Goal: Navigation & Orientation: Find specific page/section

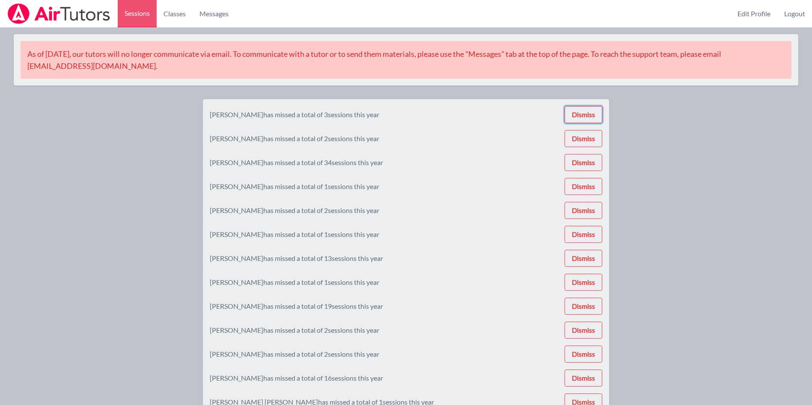
click at [584, 119] on button "Dismiss" at bounding box center [584, 114] width 38 height 17
click at [582, 119] on button "Dismiss" at bounding box center [584, 114] width 38 height 17
click at [582, 115] on button "Dismiss" at bounding box center [584, 115] width 38 height 17
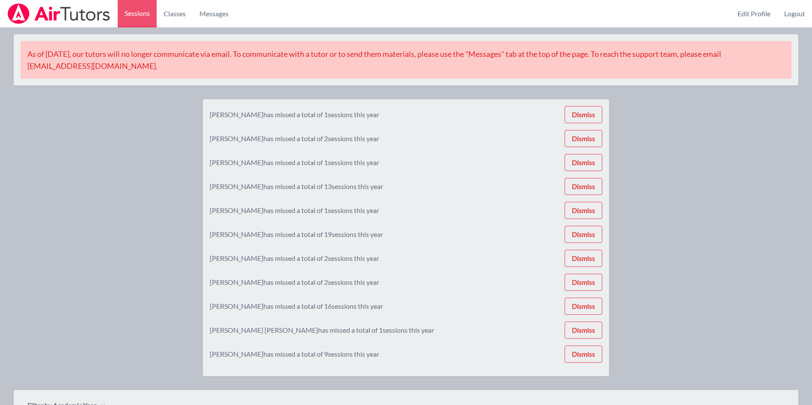
click at [583, 115] on button "Dismiss" at bounding box center [584, 114] width 38 height 17
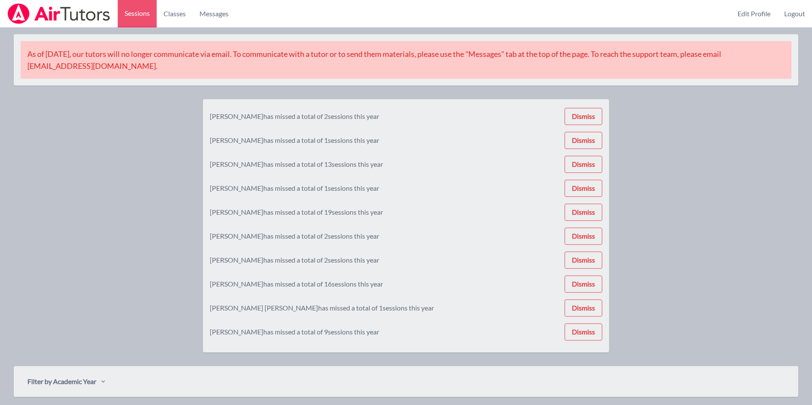
click at [577, 134] on button "Dismiss" at bounding box center [584, 140] width 38 height 17
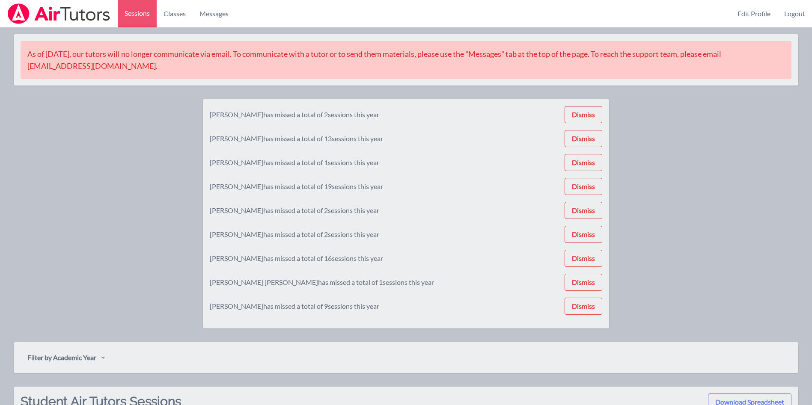
click at [576, 143] on button "Dismiss" at bounding box center [584, 138] width 38 height 17
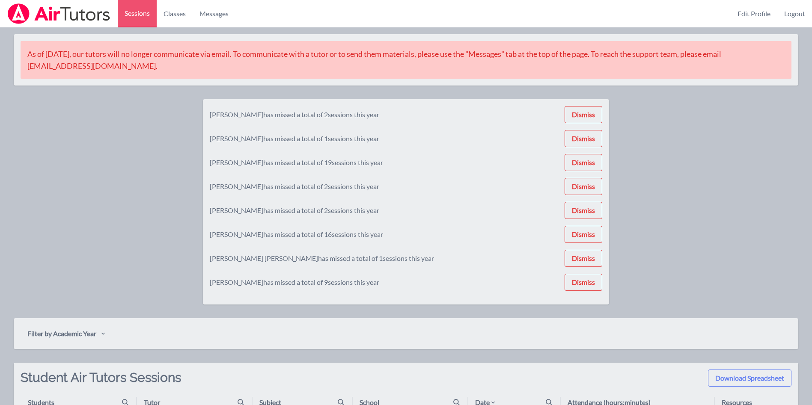
click at [570, 107] on button "Dismiss" at bounding box center [584, 114] width 38 height 17
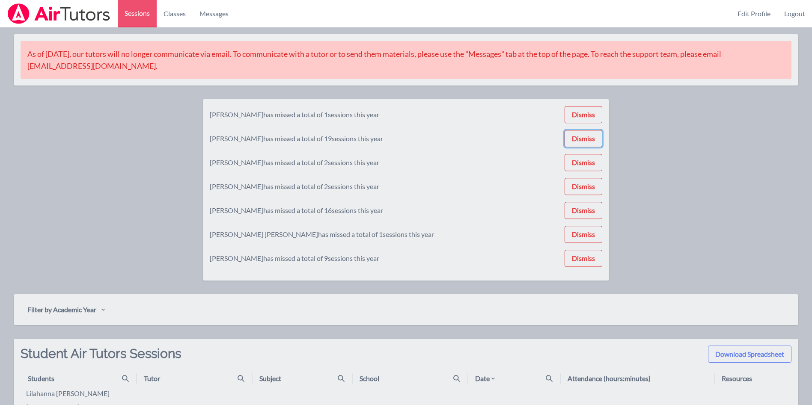
click at [578, 133] on button "Dismiss" at bounding box center [584, 138] width 38 height 17
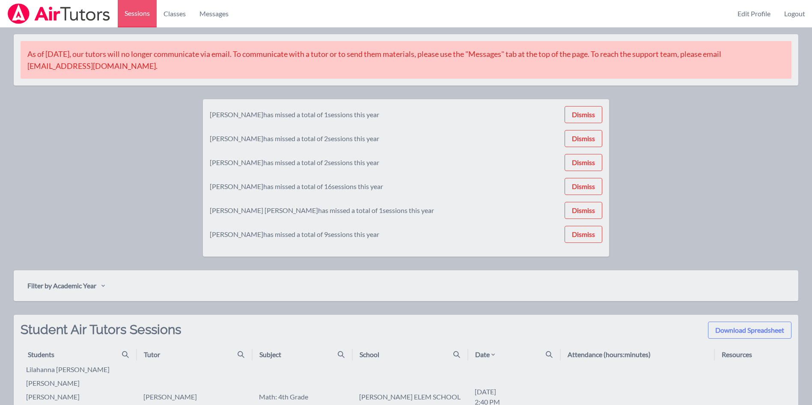
click at [571, 109] on button "Dismiss" at bounding box center [584, 114] width 38 height 17
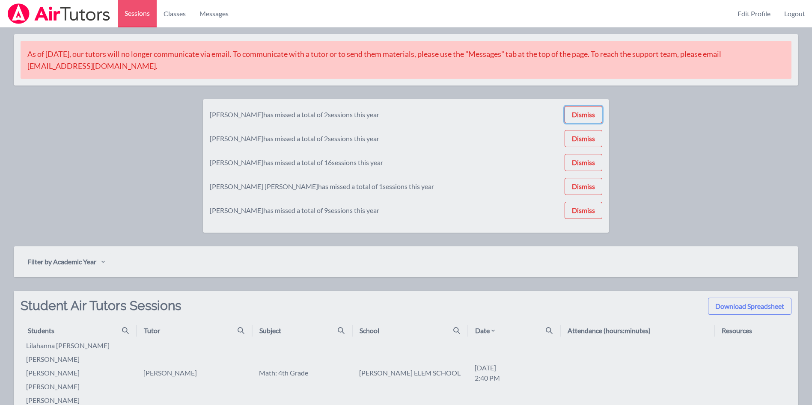
click at [572, 122] on button "Dismiss" at bounding box center [584, 114] width 38 height 17
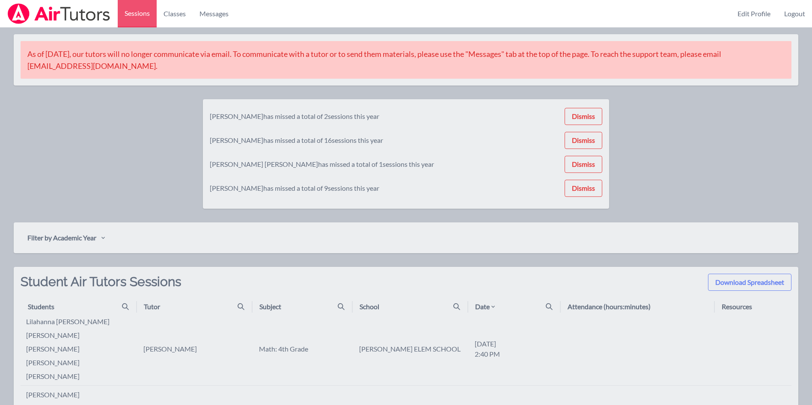
click at [578, 119] on button "Dismiss" at bounding box center [584, 116] width 38 height 17
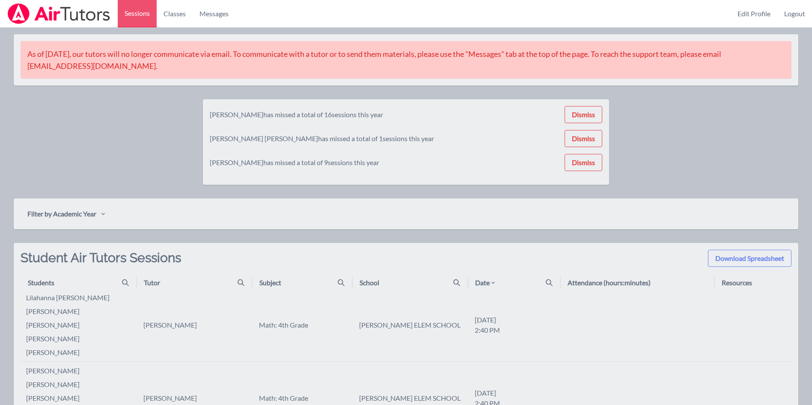
click at [575, 122] on button "Dismiss" at bounding box center [584, 114] width 38 height 17
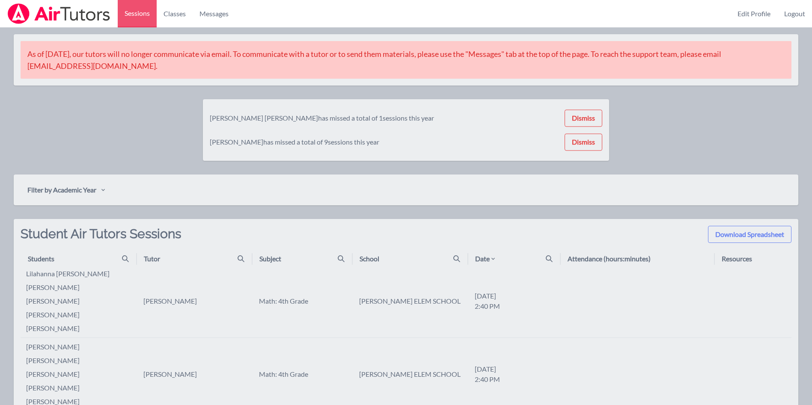
click at [581, 137] on button "Dismiss" at bounding box center [584, 142] width 38 height 17
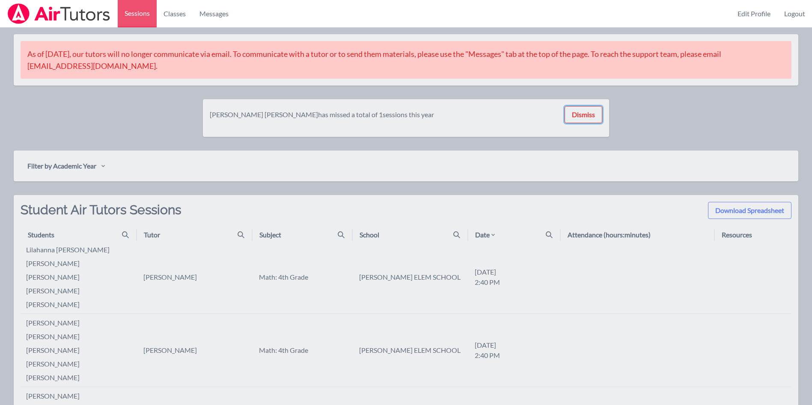
click at [570, 115] on button "Dismiss" at bounding box center [584, 114] width 38 height 17
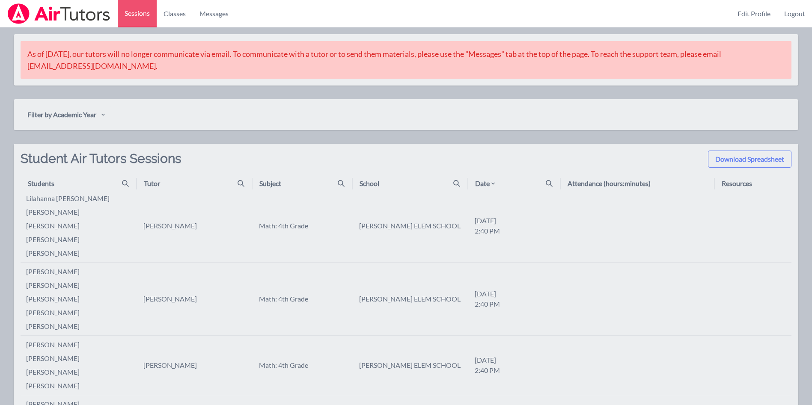
click at [166, 17] on link "Classes" at bounding box center [175, 13] width 36 height 27
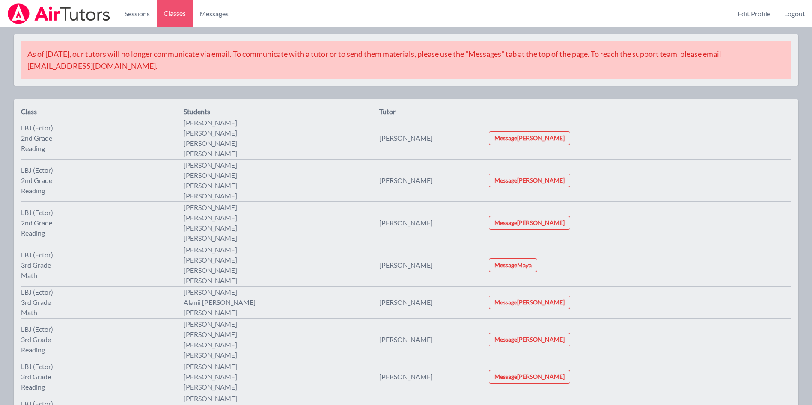
click at [35, 136] on div "LBJ (Ector) 2nd Grade Reading" at bounding box center [41, 138] width 40 height 31
click at [127, 18] on link "Sessions" at bounding box center [137, 13] width 39 height 27
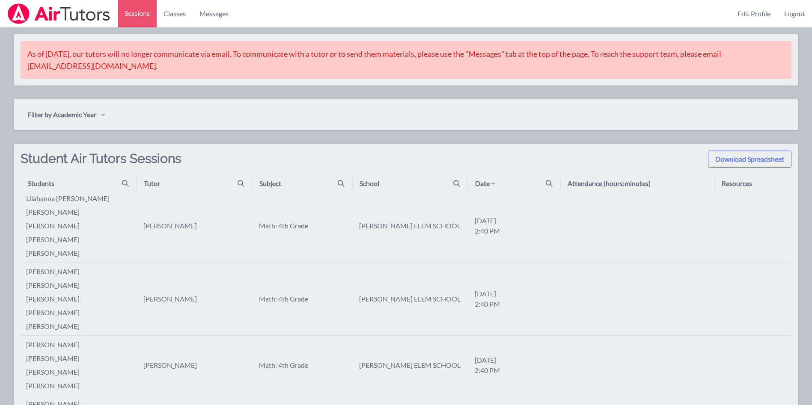
click at [35, 216] on li "[PERSON_NAME]" at bounding box center [81, 212] width 110 height 10
click at [799, 21] on link "Logout" at bounding box center [795, 13] width 35 height 27
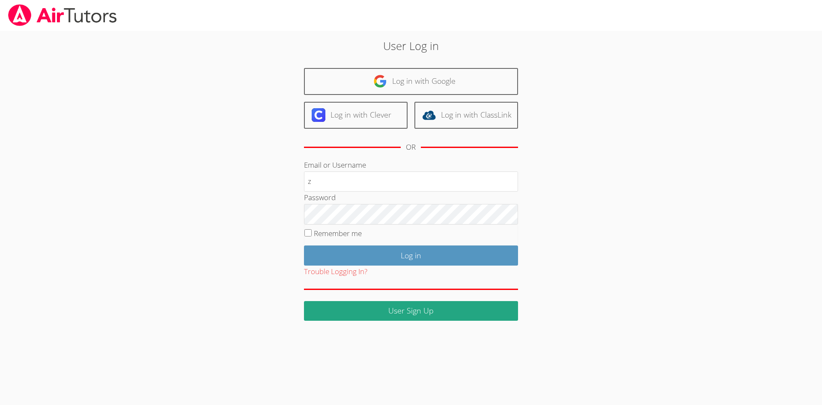
type input "[PERSON_NAME][EMAIL_ADDRESS][DOMAIN_NAME]"
click at [304, 246] on input "Log in" at bounding box center [411, 256] width 214 height 20
